Goal: Transaction & Acquisition: Purchase product/service

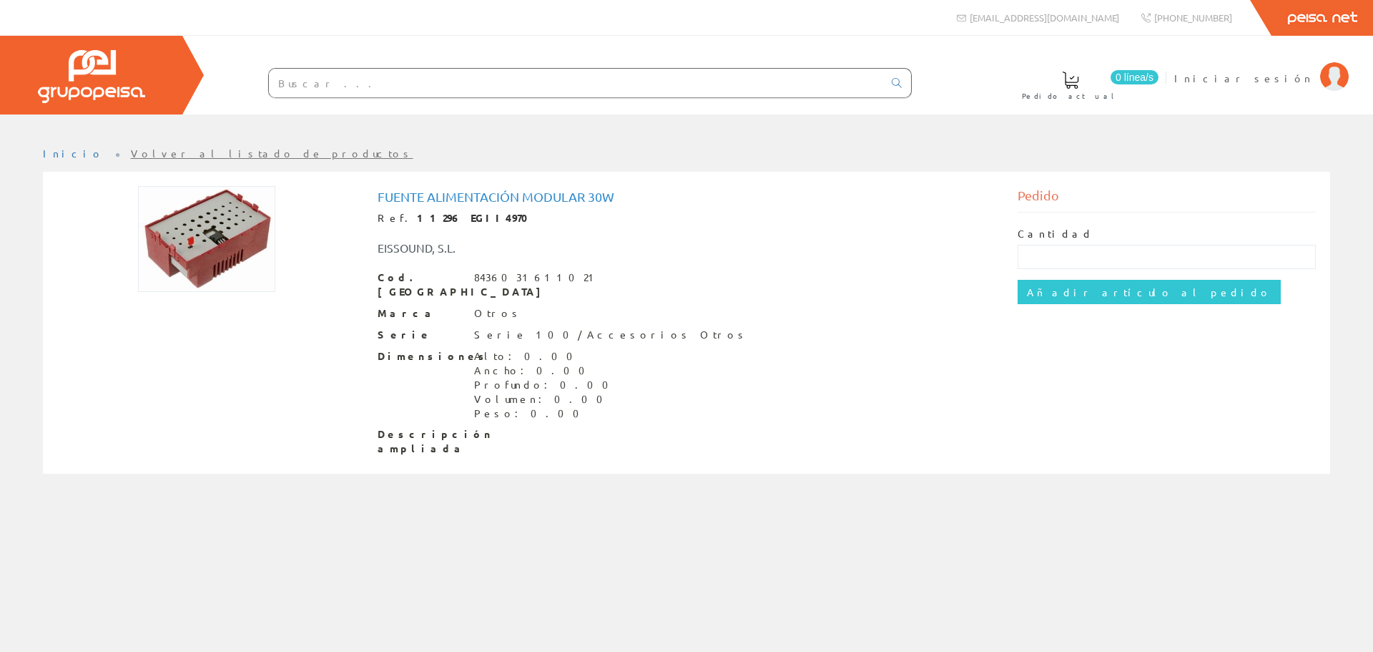
click at [212, 235] on img at bounding box center [206, 239] width 137 height 106
drag, startPoint x: 626, startPoint y: 196, endPoint x: 380, endPoint y: 194, distance: 246.1
click at [380, 194] on h1 "Fuente alimentación modular 30w" at bounding box center [687, 197] width 619 height 14
click at [208, 245] on img at bounding box center [206, 239] width 137 height 106
click at [528, 238] on div "EISSOUND, S.L." at bounding box center [687, 240] width 640 height 31
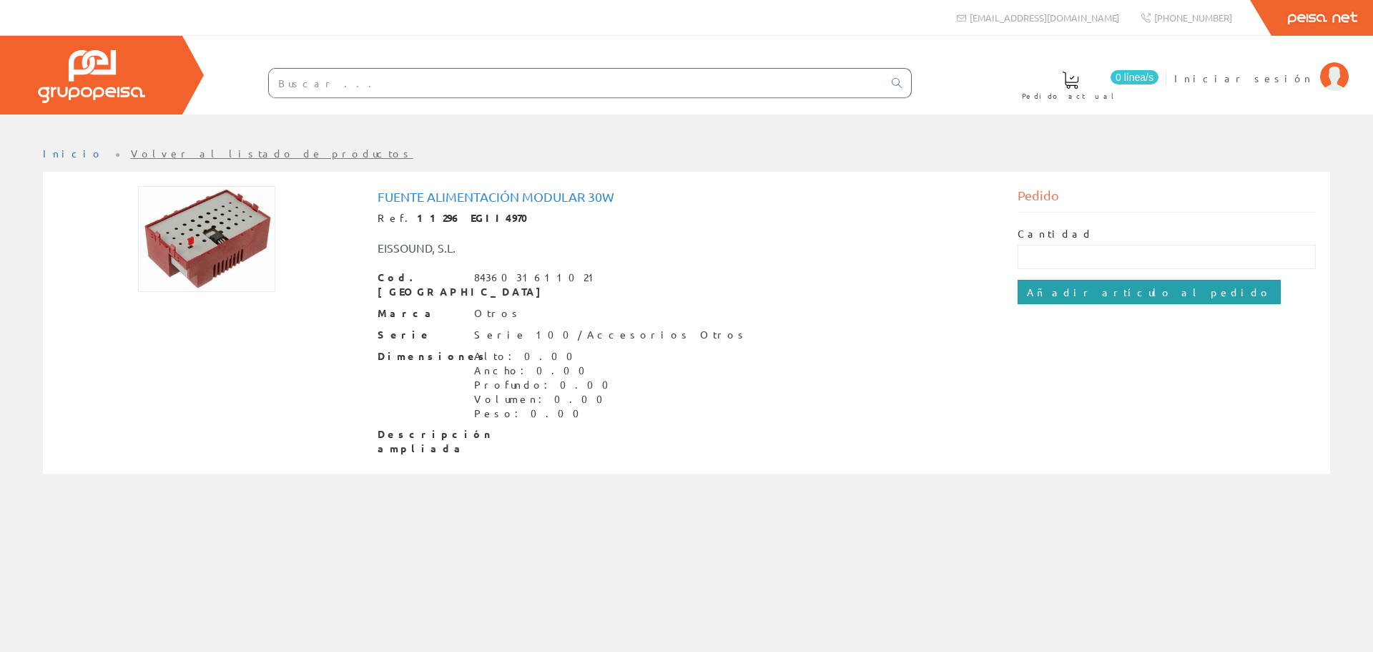
click at [1044, 289] on input "Añadir artículo al pedido" at bounding box center [1149, 292] width 263 height 24
